Goal: Download file/media

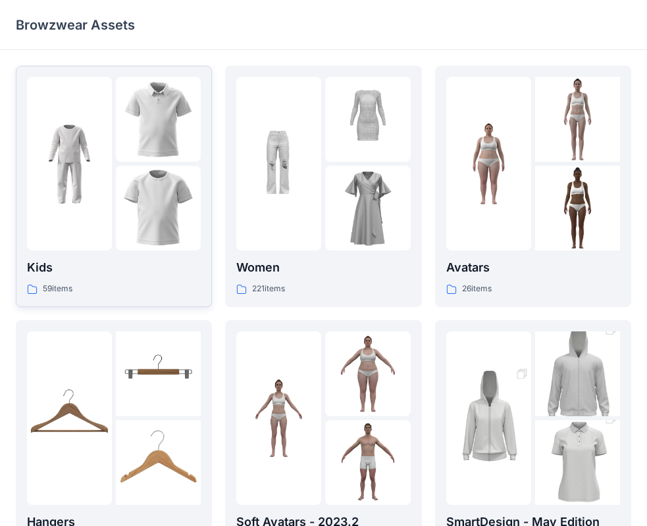
click at [89, 199] on img at bounding box center [69, 164] width 85 height 85
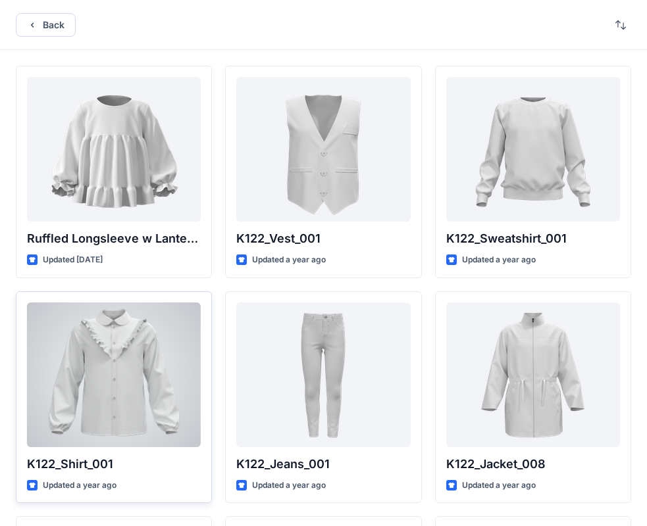
click at [163, 395] on div at bounding box center [114, 375] width 174 height 145
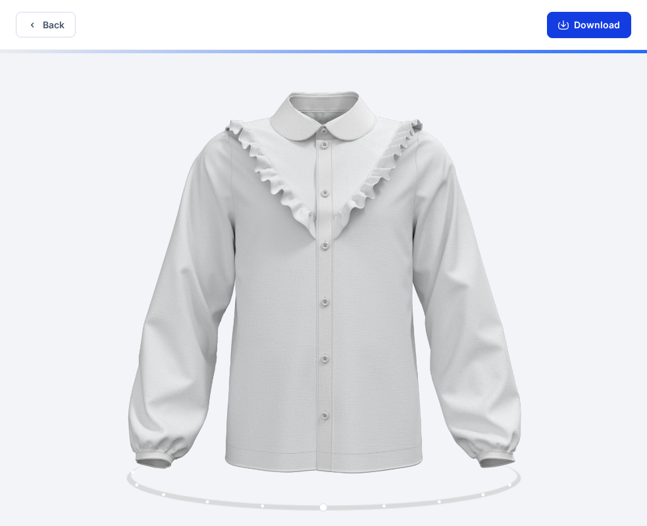
click at [609, 26] on button "Download" at bounding box center [589, 25] width 84 height 26
